Goal: Task Accomplishment & Management: Manage account settings

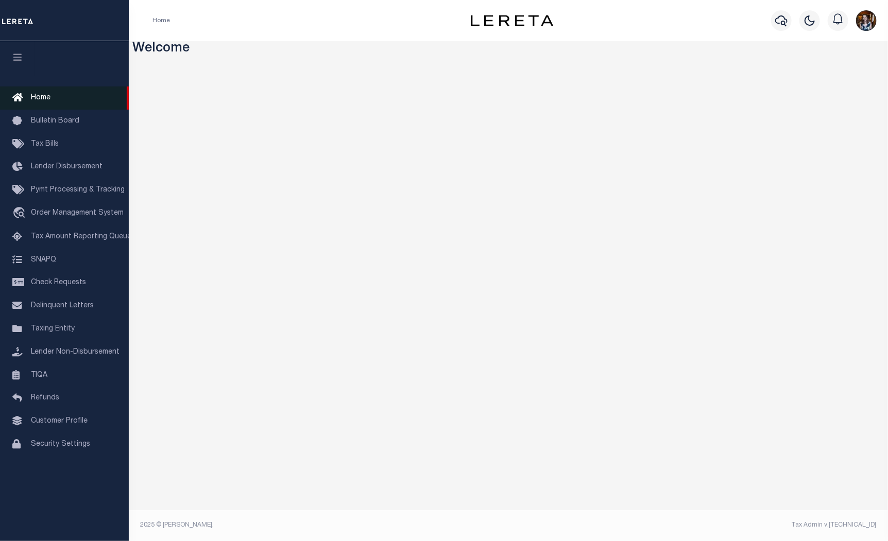
click at [48, 92] on link "Home" at bounding box center [64, 97] width 129 height 23
click at [58, 325] on link "Taxing Entity" at bounding box center [64, 329] width 129 height 23
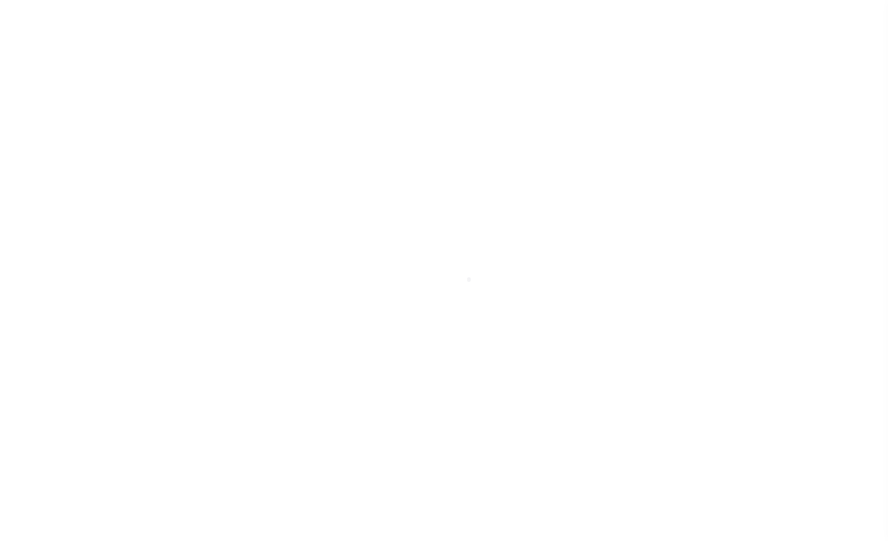
select select
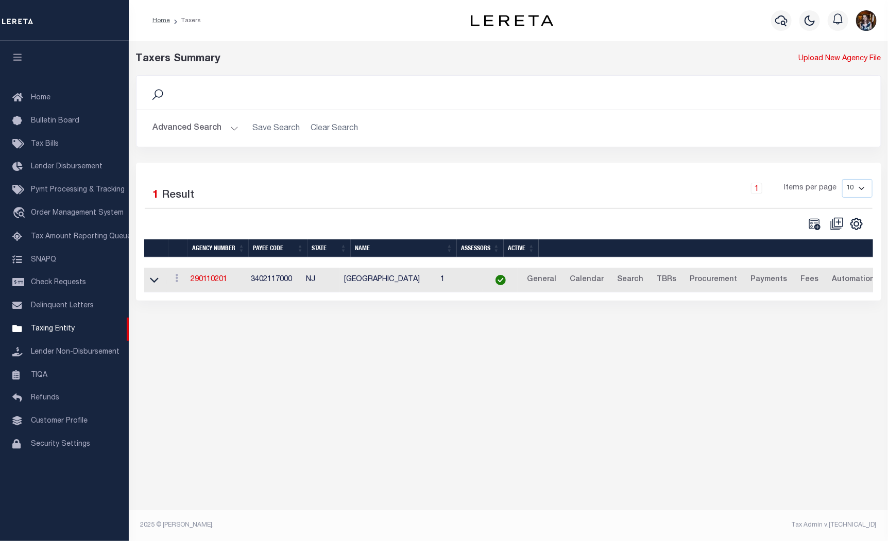
click at [174, 122] on button "Advanced Search" at bounding box center [195, 128] width 85 height 20
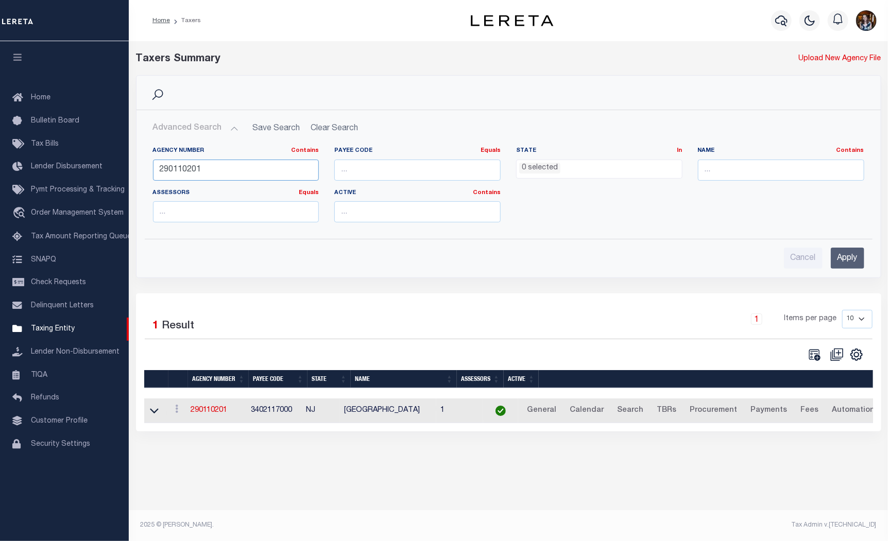
click at [198, 173] on input "290110201" at bounding box center [236, 170] width 166 height 21
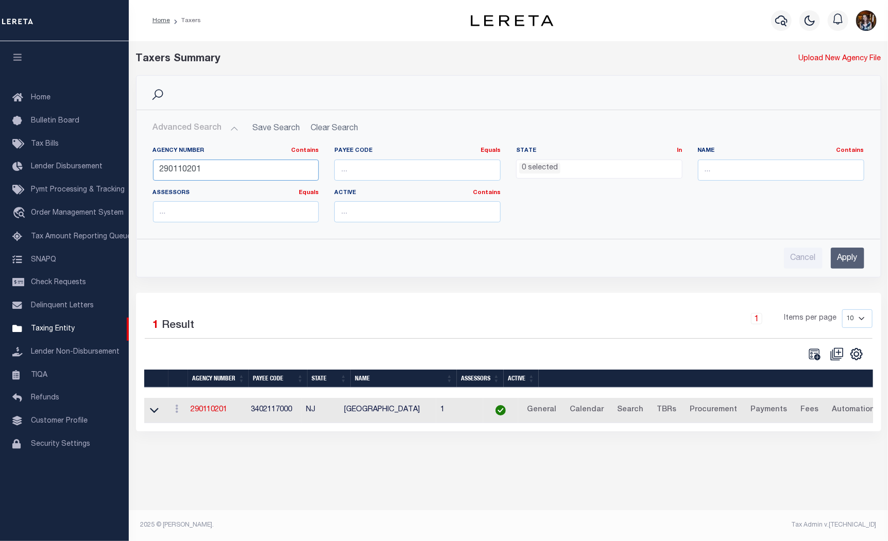
click at [198, 173] on input "290110201" at bounding box center [236, 170] width 166 height 21
type input "100330105"
click at [847, 268] on input "Apply" at bounding box center [846, 258] width 33 height 21
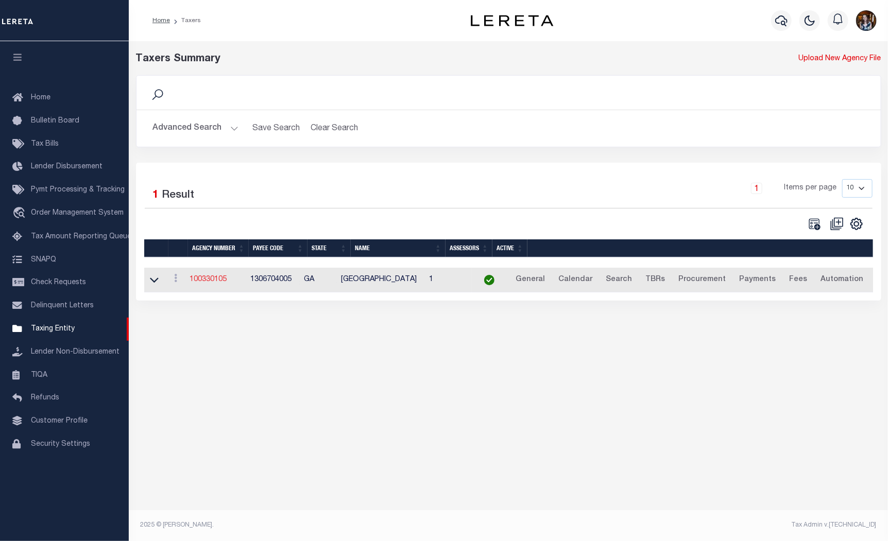
click at [216, 281] on link "100330105" at bounding box center [207, 279] width 37 height 7
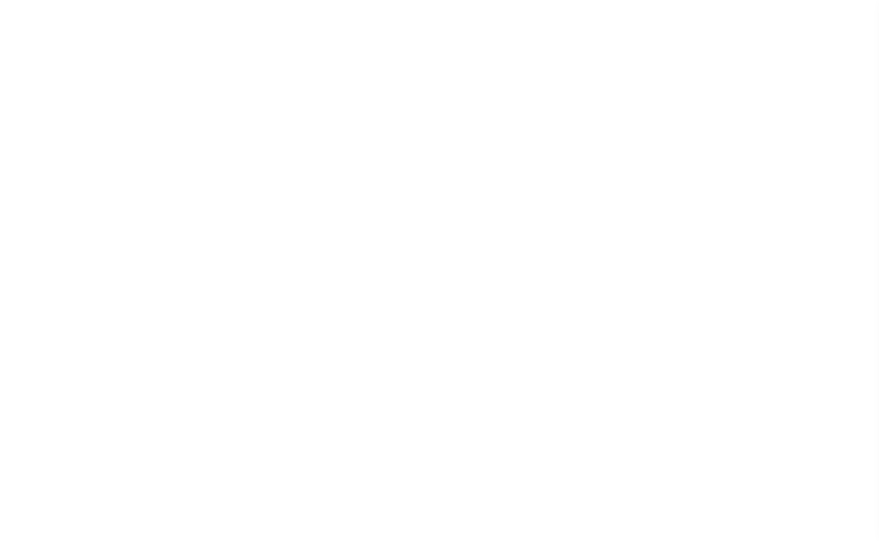
select select
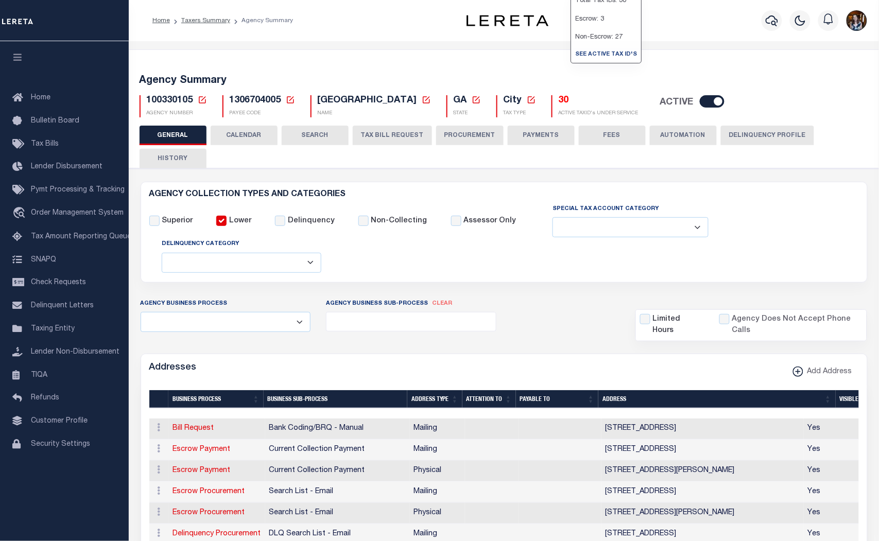
click at [568, 101] on h5 "30" at bounding box center [599, 100] width 80 height 11
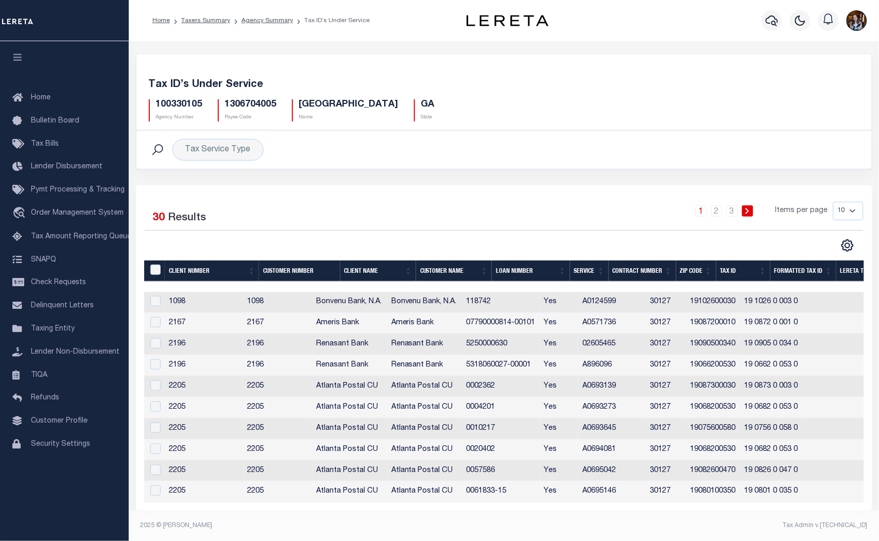
click at [718, 148] on div "Tax Service Type Search" at bounding box center [504, 150] width 719 height 22
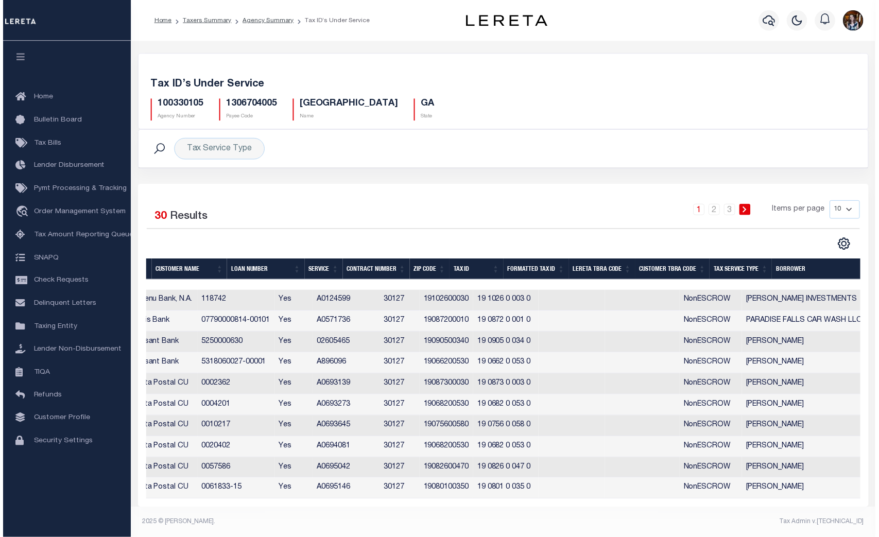
scroll to position [0, 325]
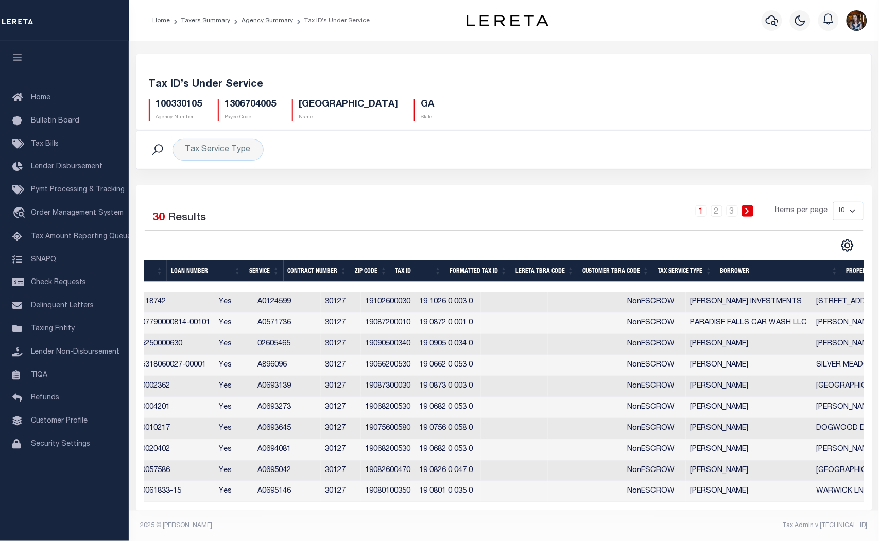
click at [677, 271] on th "Tax Service Type" at bounding box center [684, 270] width 63 height 21
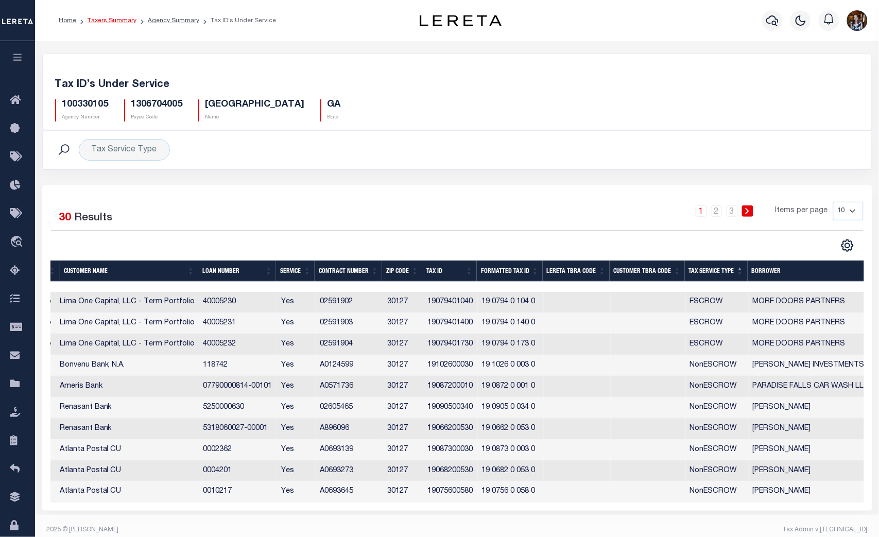
click at [100, 19] on link "Taxers Summary" at bounding box center [112, 21] width 49 height 6
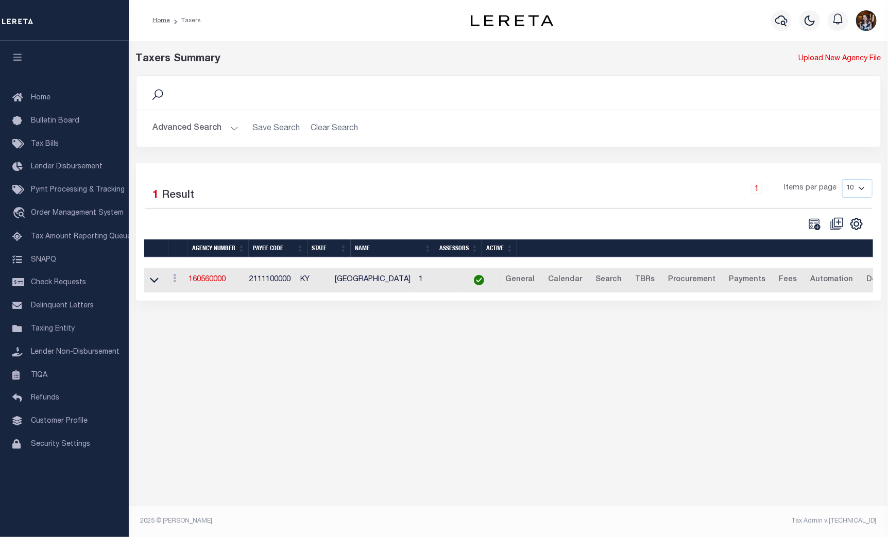
click at [191, 130] on button "Advanced Search" at bounding box center [195, 128] width 85 height 20
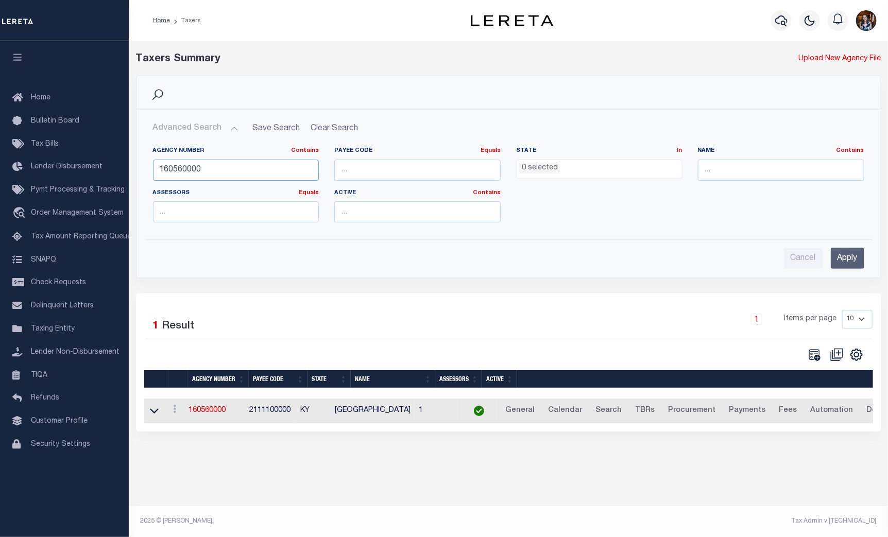
click at [194, 168] on input "160560000" at bounding box center [236, 170] width 166 height 21
paste input "450410201"
type input "450410201"
click at [855, 259] on input "Apply" at bounding box center [846, 258] width 33 height 21
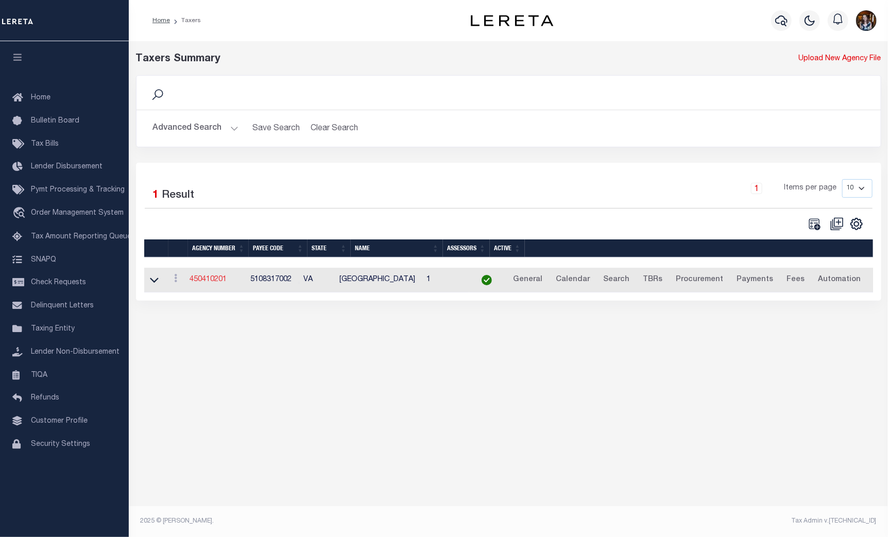
click at [220, 281] on link "450410201" at bounding box center [207, 279] width 37 height 7
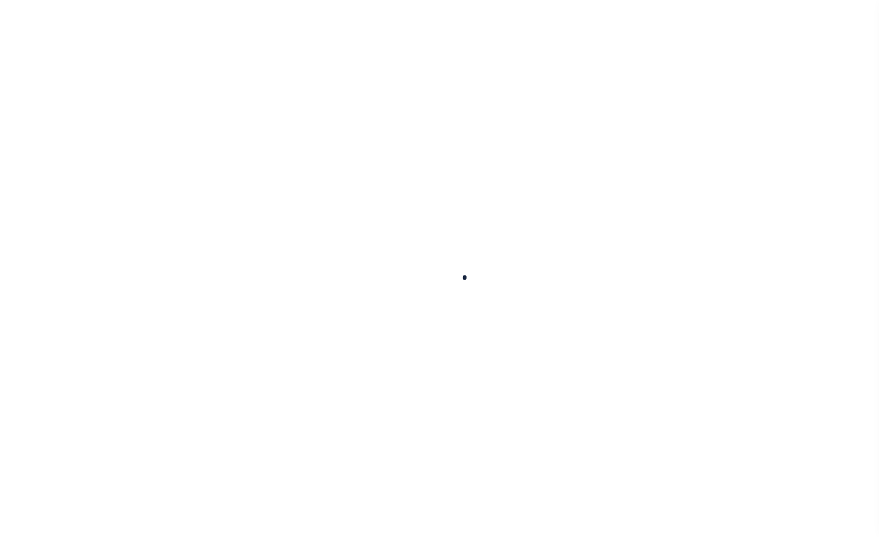
select select
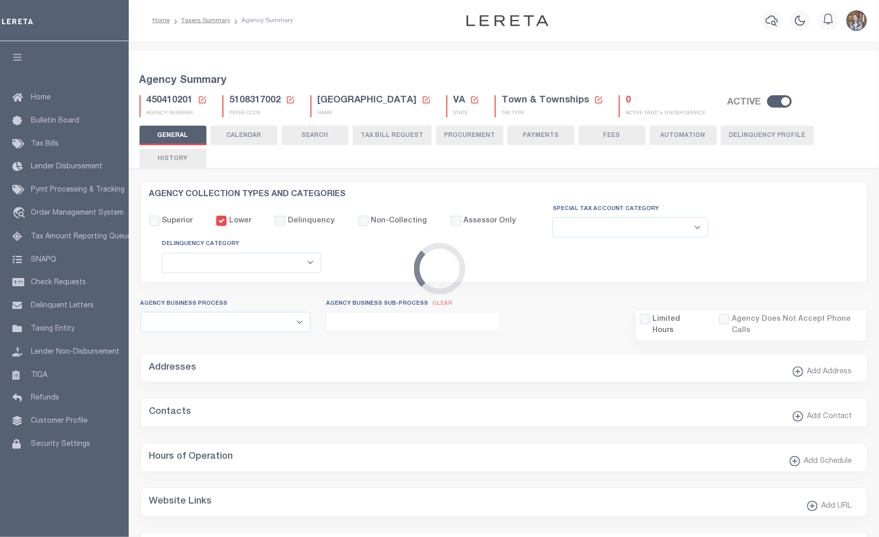
checkbox input "false"
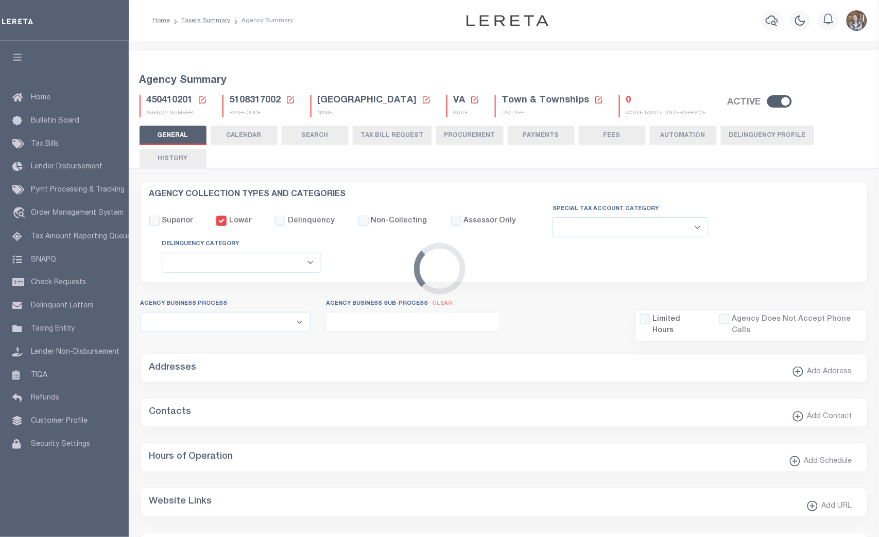
type input "5108317002"
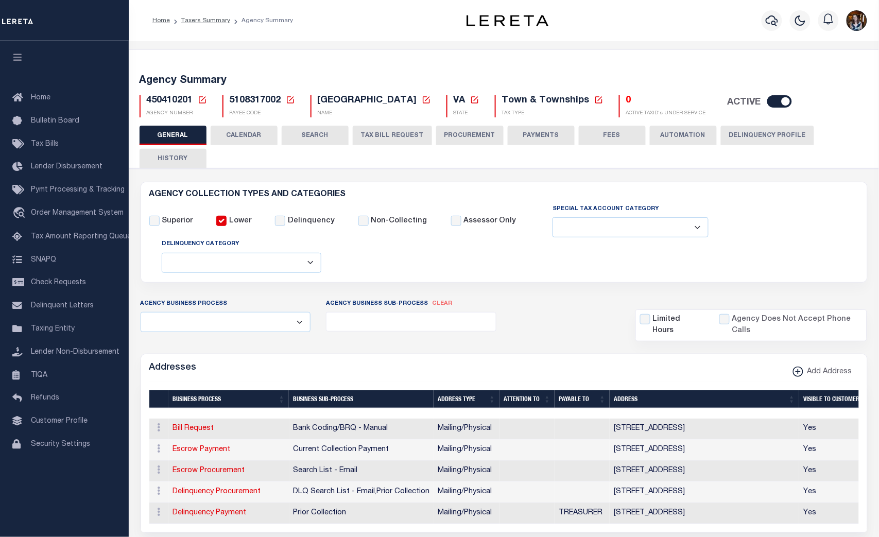
click at [390, 137] on button "TAX BILL REQUEST" at bounding box center [392, 136] width 79 height 20
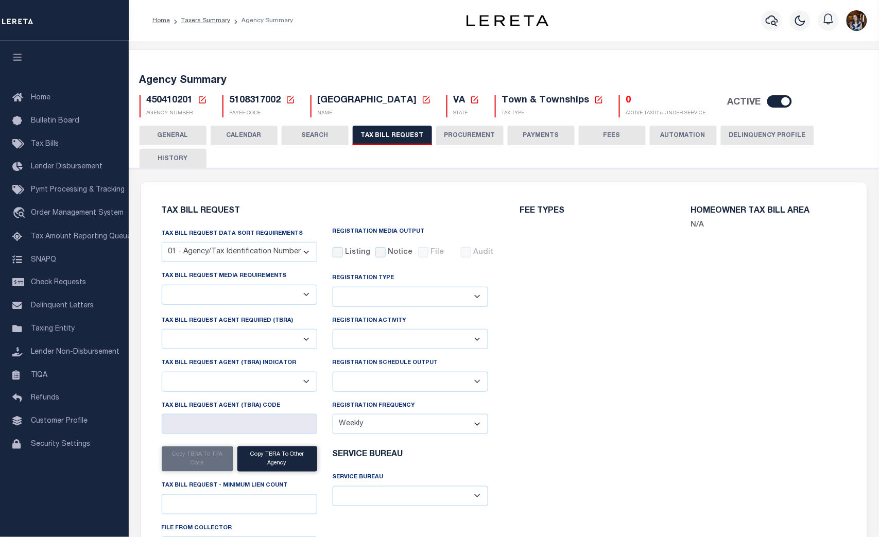
select select "27"
checkbox input "false"
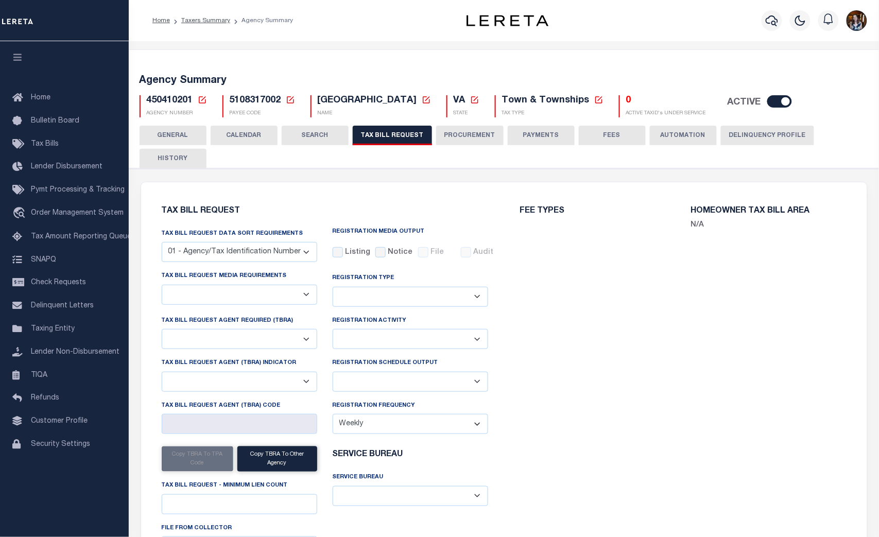
select select "20"
select select "false"
select select "15"
select select
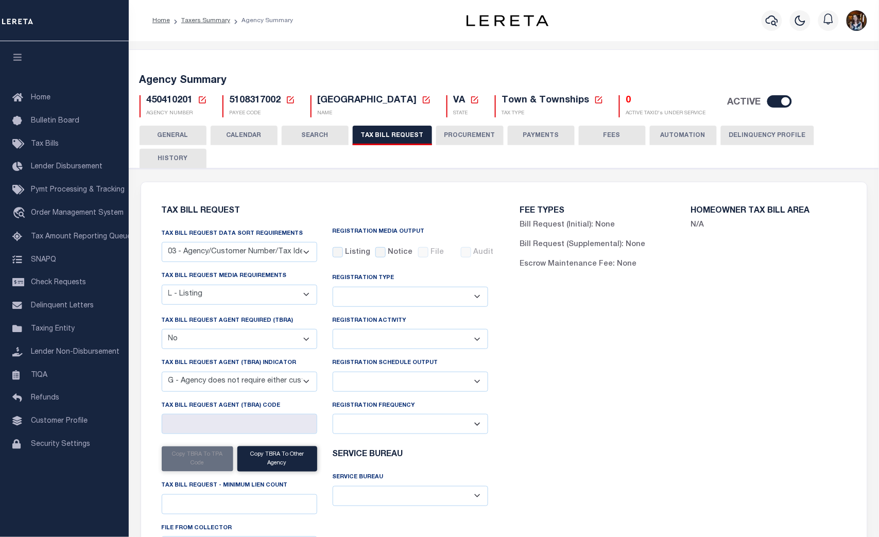
scroll to position [114, 0]
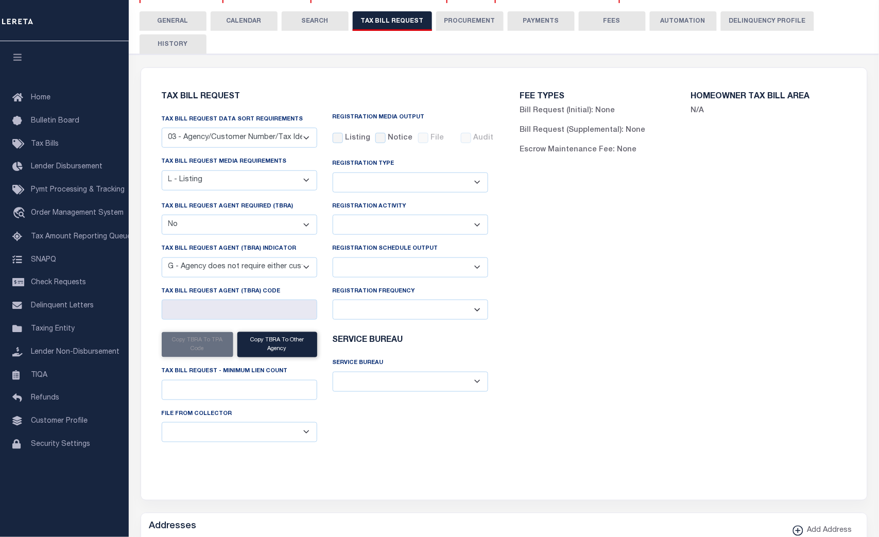
click at [308, 176] on select "A - Listing, File B - Blank Disk E - Notice, Listing F - Form G - Survey L - Li…" at bounding box center [239, 180] width 155 height 20
select select "22"
click at [162, 170] on select "A - Listing, File B - Blank Disk E - Notice, Listing F - Form G - Survey L - Li…" at bounding box center [239, 180] width 155 height 20
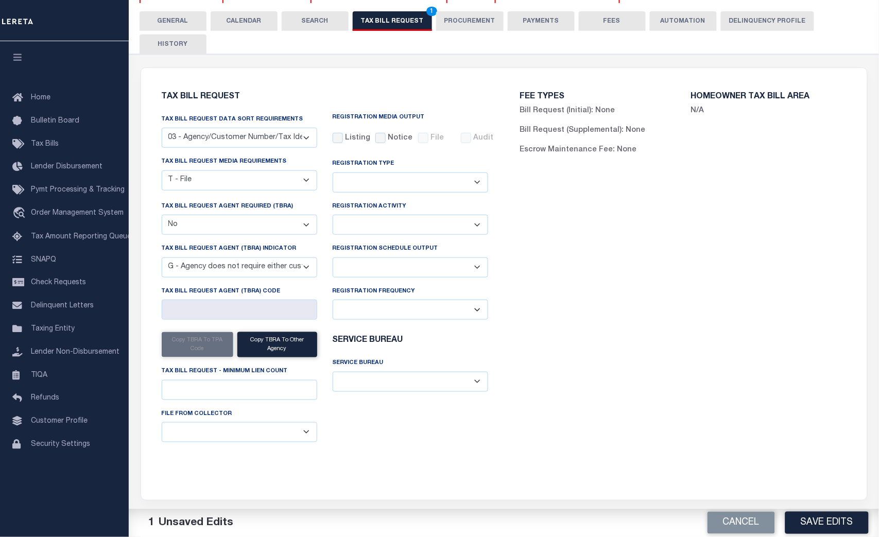
click at [373, 265] on select "Delta File Full File" at bounding box center [410, 267] width 155 height 20
select select "1"
click at [333, 257] on select "Delta File Full File" at bounding box center [410, 267] width 155 height 20
click at [535, 315] on div "FEE TYPES Bill Request (Initial): None Bill Request (Supplemental): None Escrow…" at bounding box center [683, 277] width 358 height 395
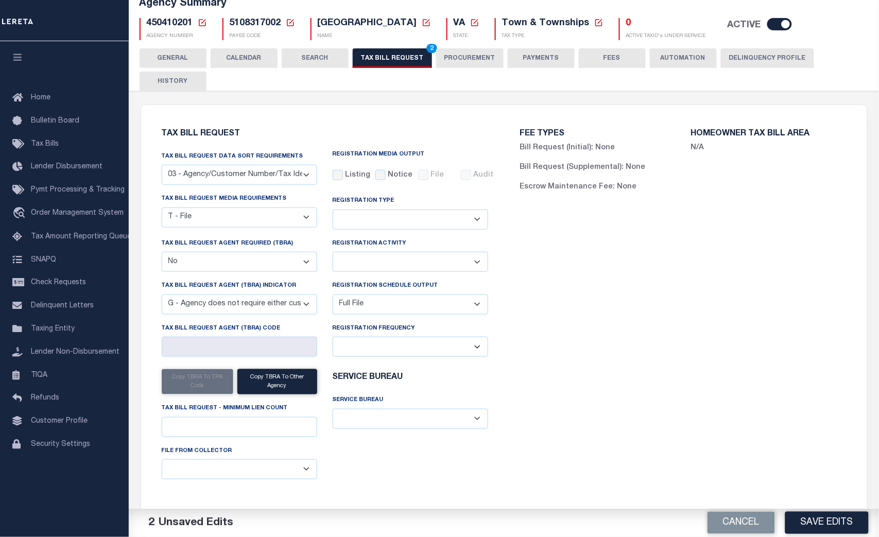
scroll to position [0, 0]
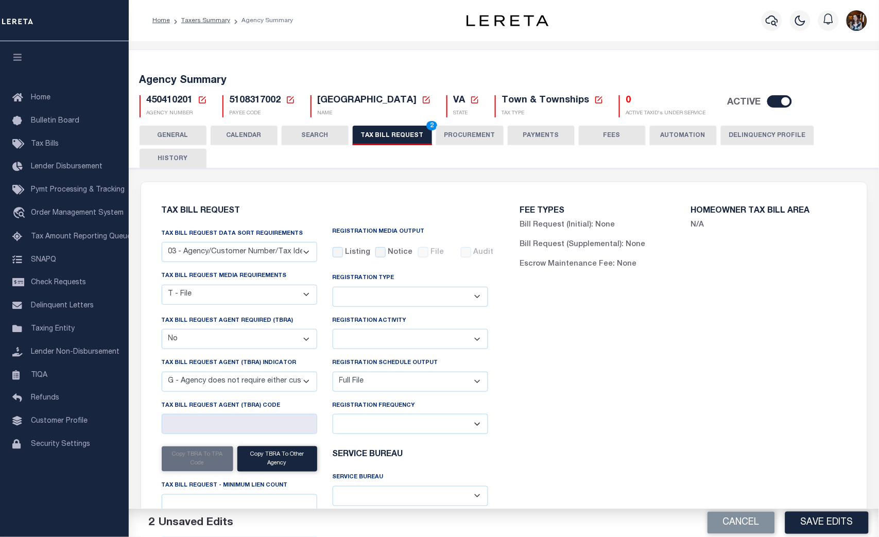
click at [828, 518] on button "Save Edits" at bounding box center [826, 523] width 83 height 22
